Goal: Task Accomplishment & Management: Manage account settings

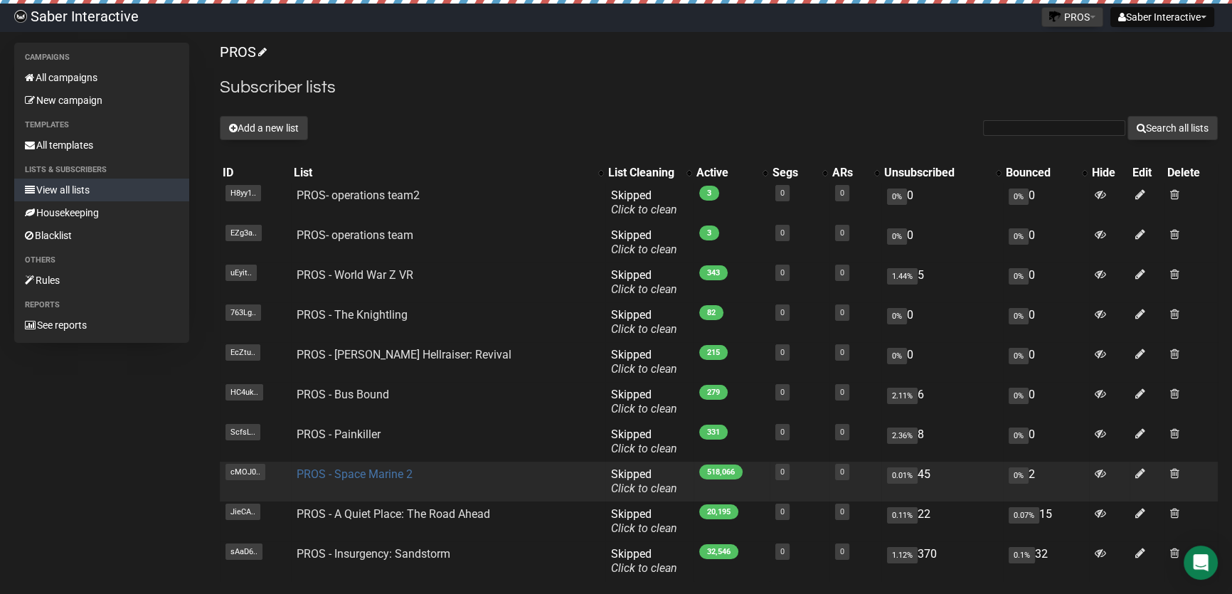
click at [394, 468] on link "PROS - Space Marine 2" at bounding box center [355, 474] width 116 height 14
click at [388, 475] on link "PROS - Space Marine 2" at bounding box center [355, 474] width 116 height 14
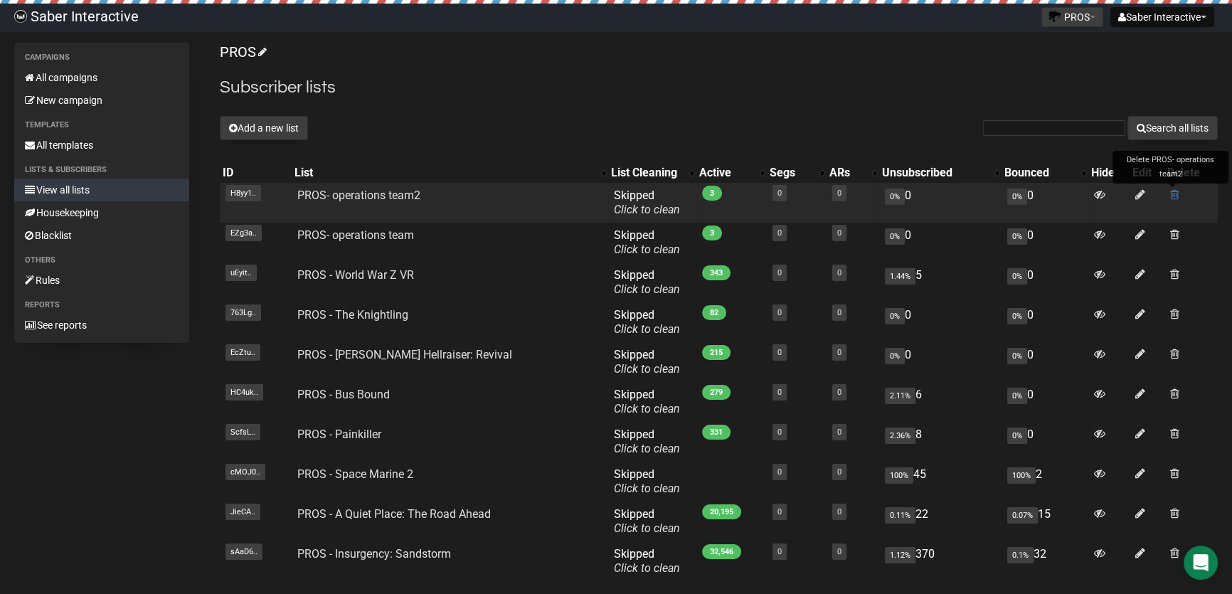
click at [1174, 191] on span at bounding box center [1173, 194] width 9 height 12
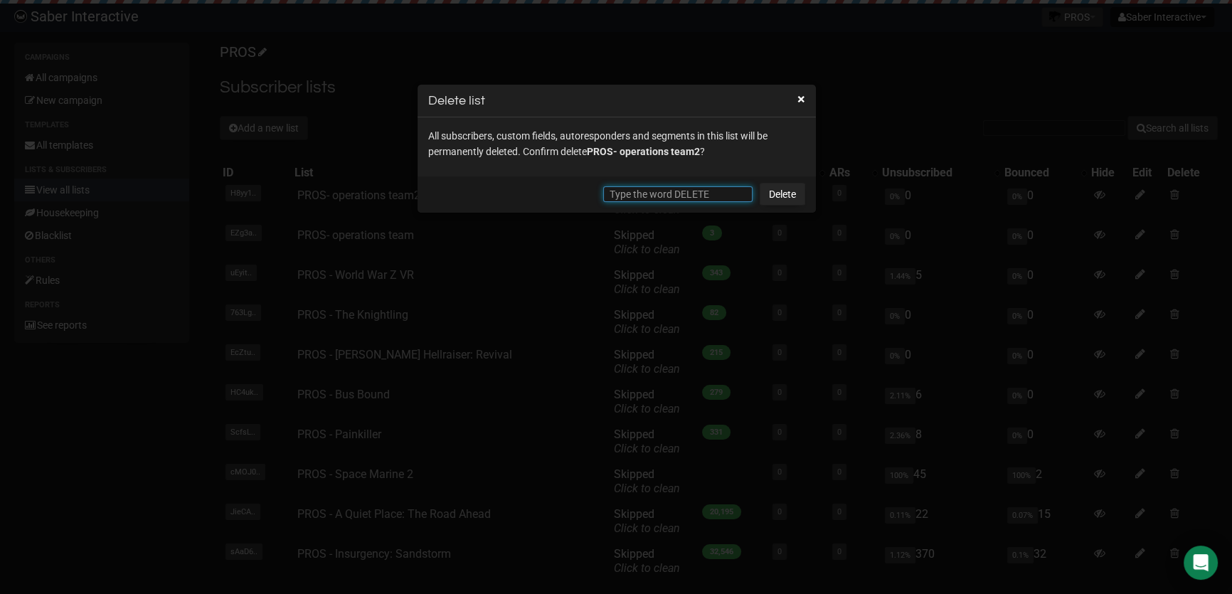
click at [718, 193] on input "text" at bounding box center [677, 194] width 149 height 16
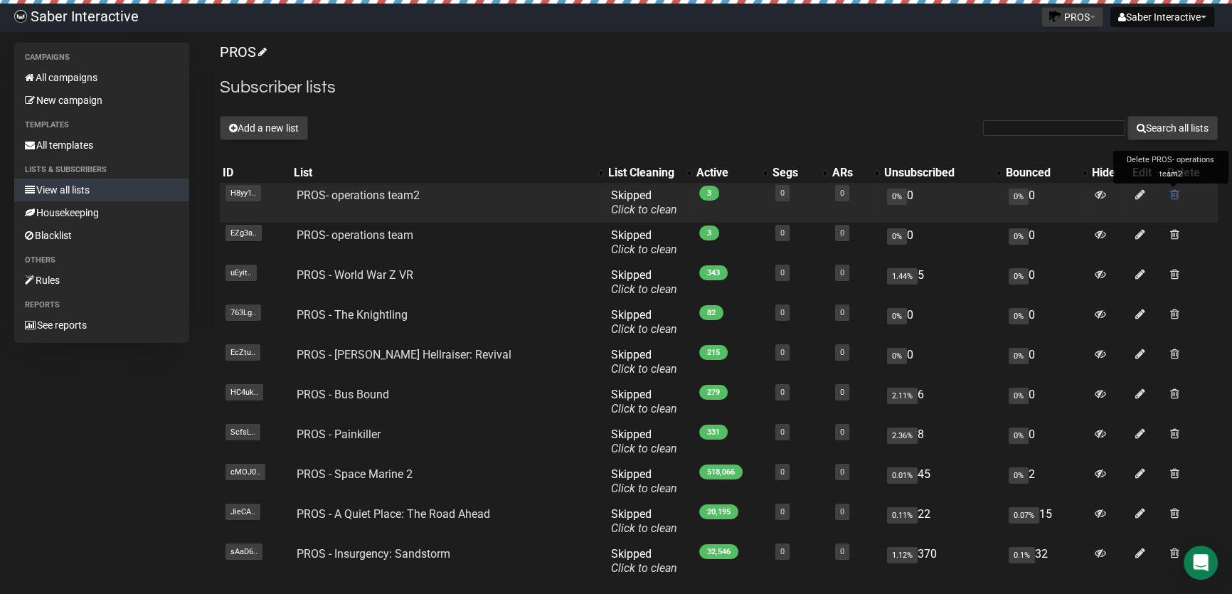
click at [1174, 189] on span at bounding box center [1174, 194] width 9 height 12
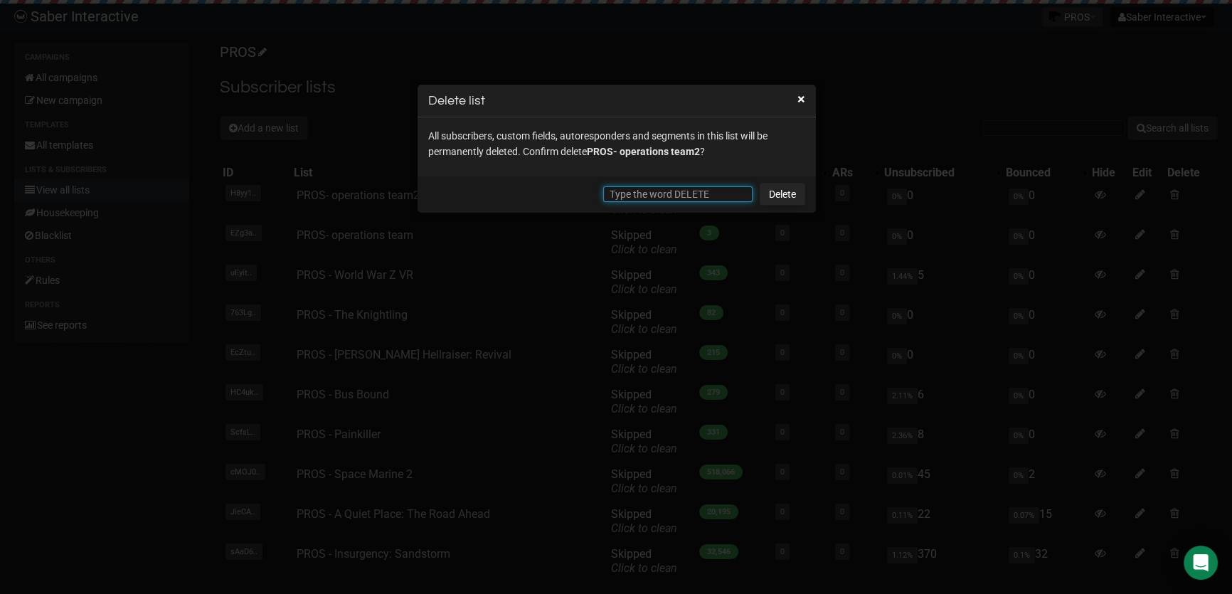
click at [647, 194] on input "text" at bounding box center [677, 194] width 149 height 16
type input "В"
type input "DELETE"
click at [767, 189] on link "Delete" at bounding box center [783, 194] width 46 height 23
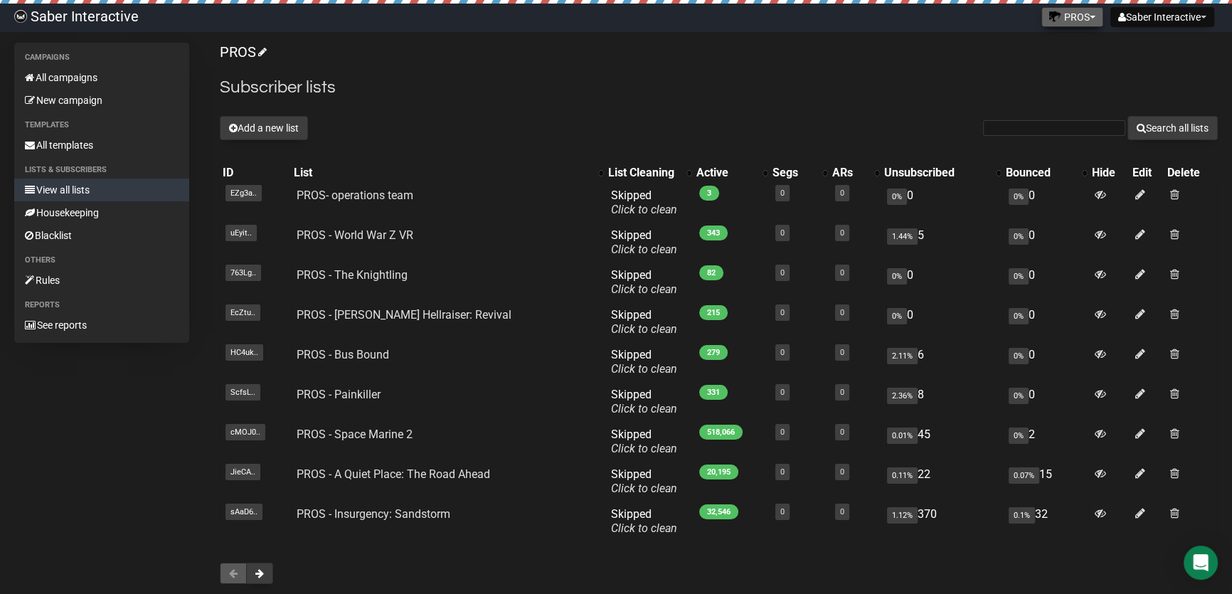
click at [1079, 18] on button "PROS" at bounding box center [1072, 17] width 62 height 20
click at [1042, 94] on link "Saber Interactive" at bounding box center [1050, 92] width 114 height 21
